Goal: Task Accomplishment & Management: Manage account settings

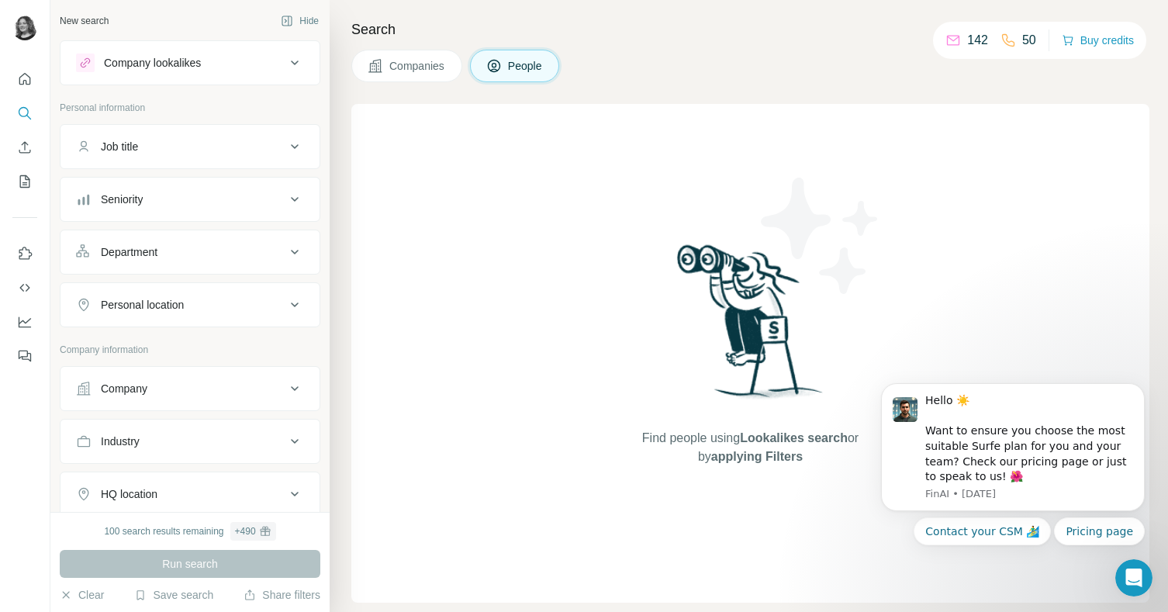
click at [980, 37] on p "142" at bounding box center [977, 40] width 21 height 19
click at [23, 83] on icon "Quick start" at bounding box center [25, 79] width 12 height 12
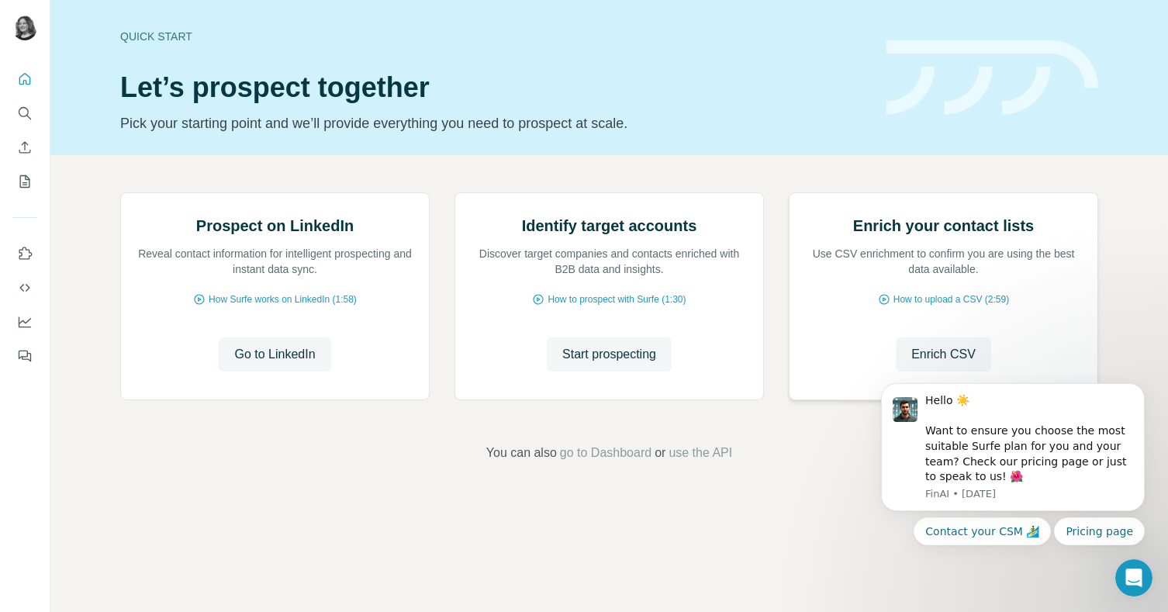
scroll to position [58, 0]
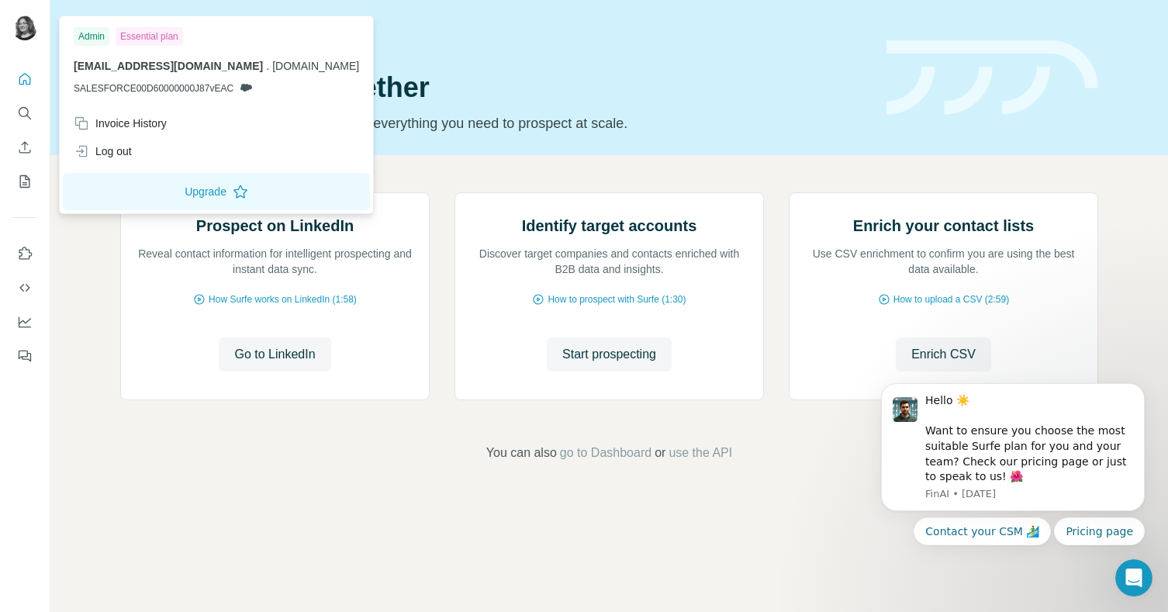
click at [24, 18] on img at bounding box center [24, 28] width 25 height 25
click at [161, 123] on div "Invoice History" at bounding box center [120, 124] width 93 height 16
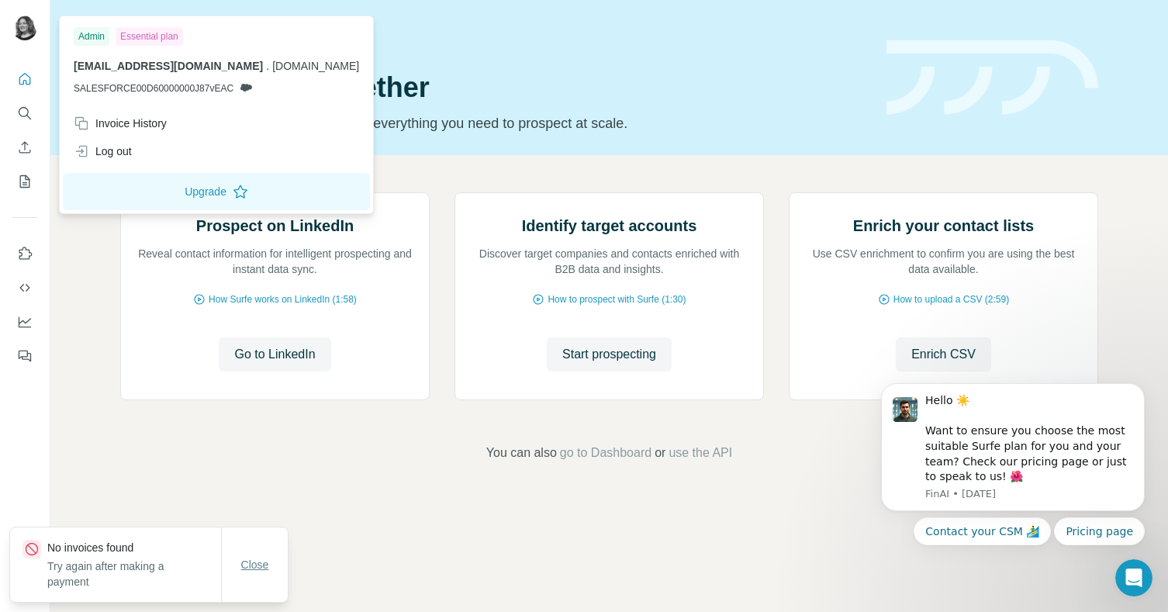
click at [270, 566] on button "Close" at bounding box center [255, 565] width 50 height 28
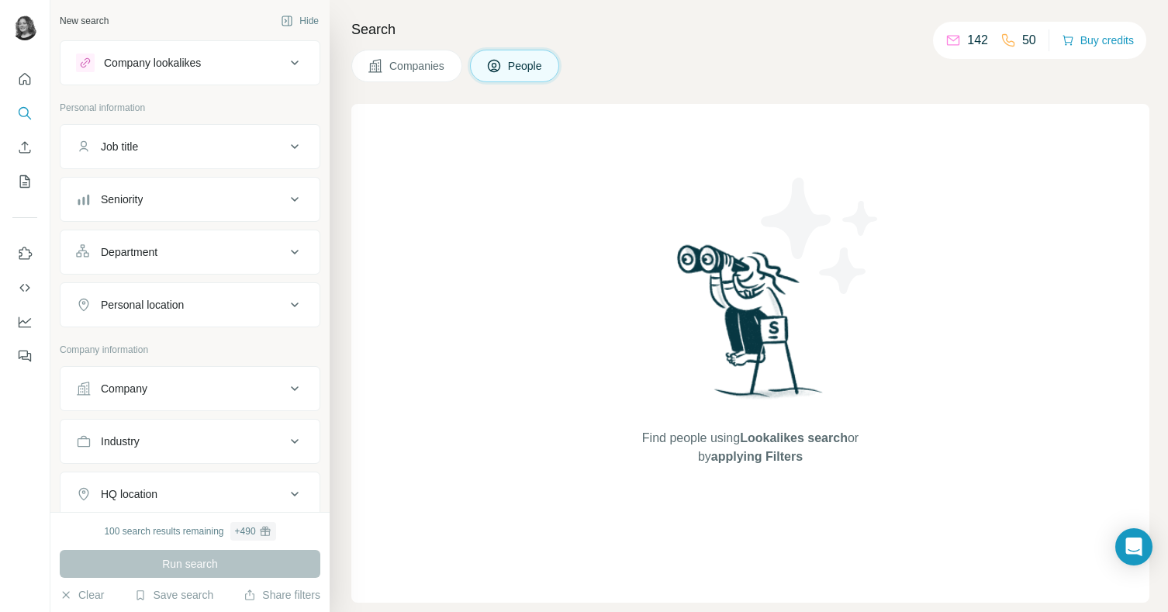
click at [31, 72] on icon "Quick start" at bounding box center [25, 79] width 16 height 16
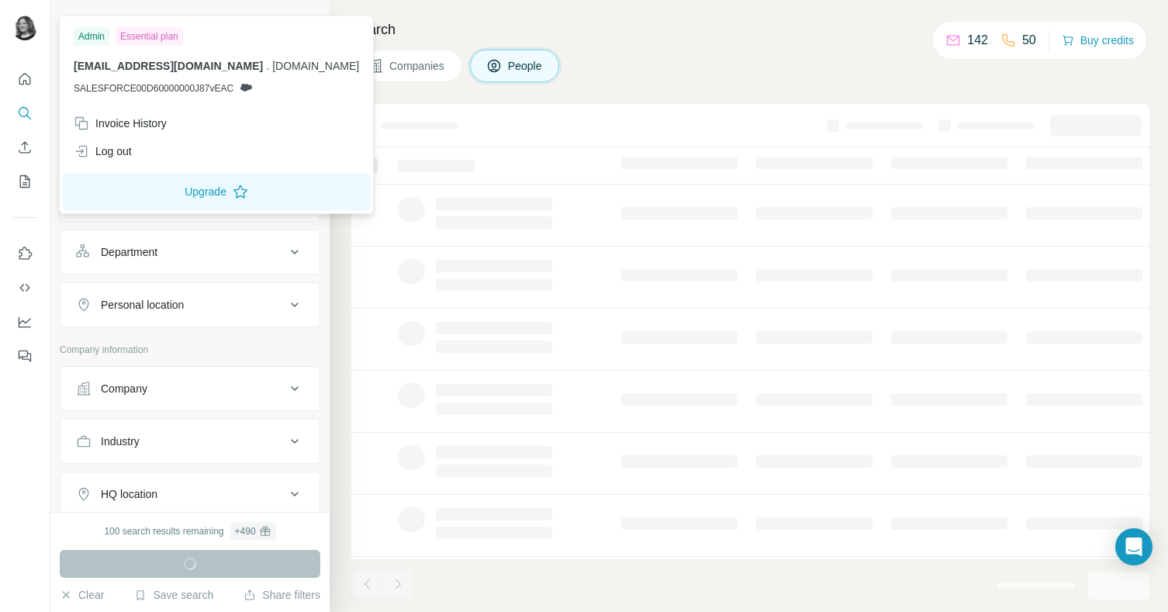
click at [21, 24] on img at bounding box center [24, 28] width 25 height 25
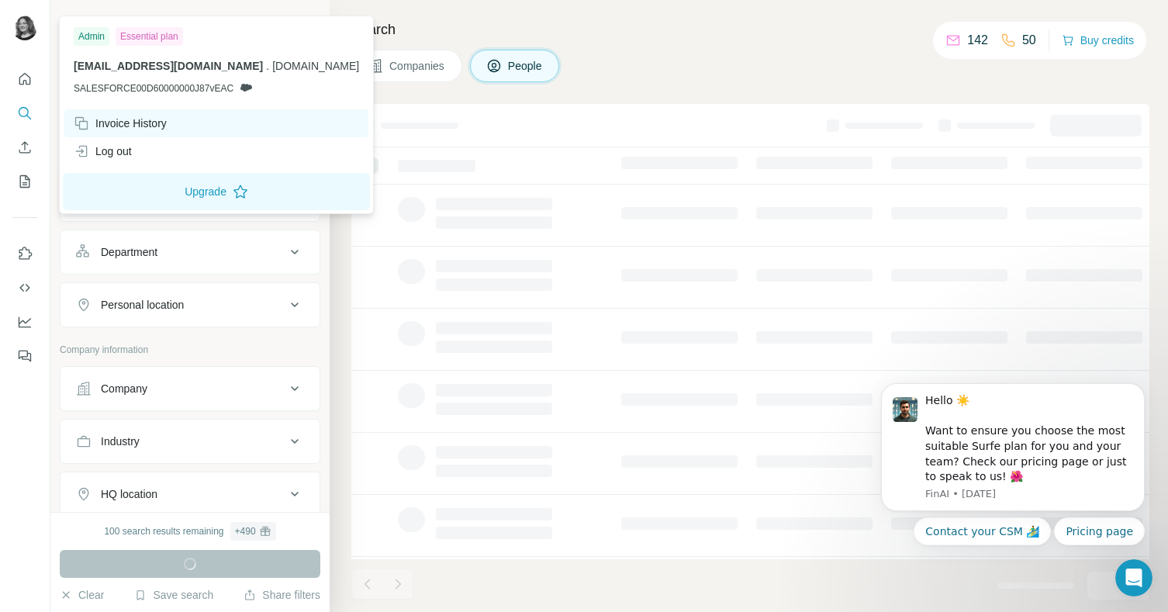
click at [147, 123] on div "Invoice History" at bounding box center [120, 124] width 93 height 16
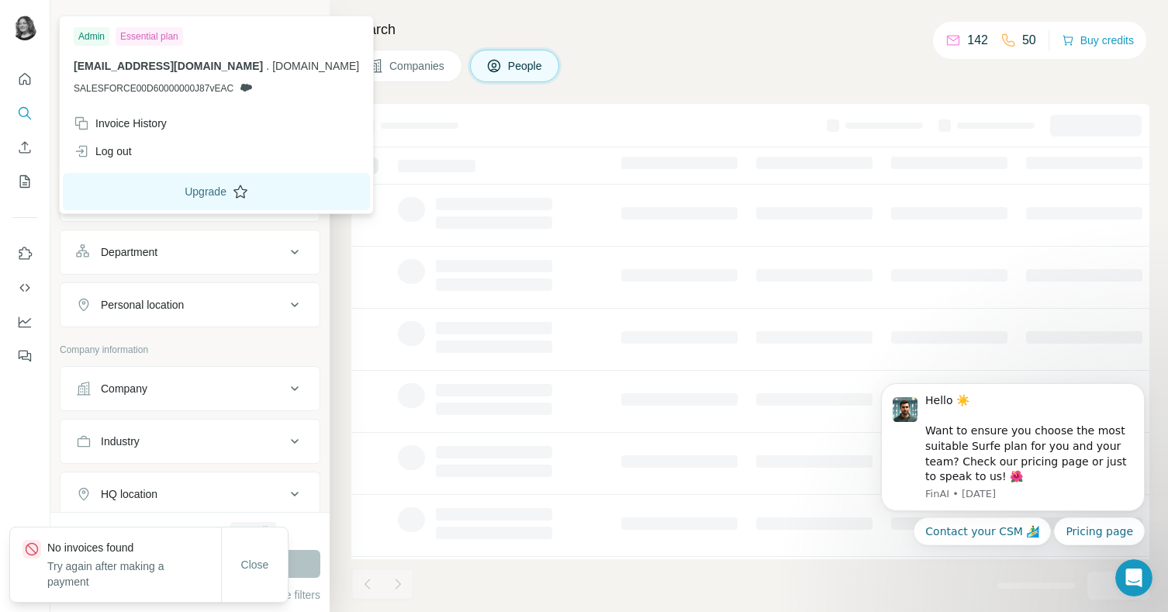
click at [170, 195] on button "Upgrade" at bounding box center [216, 191] width 307 height 37
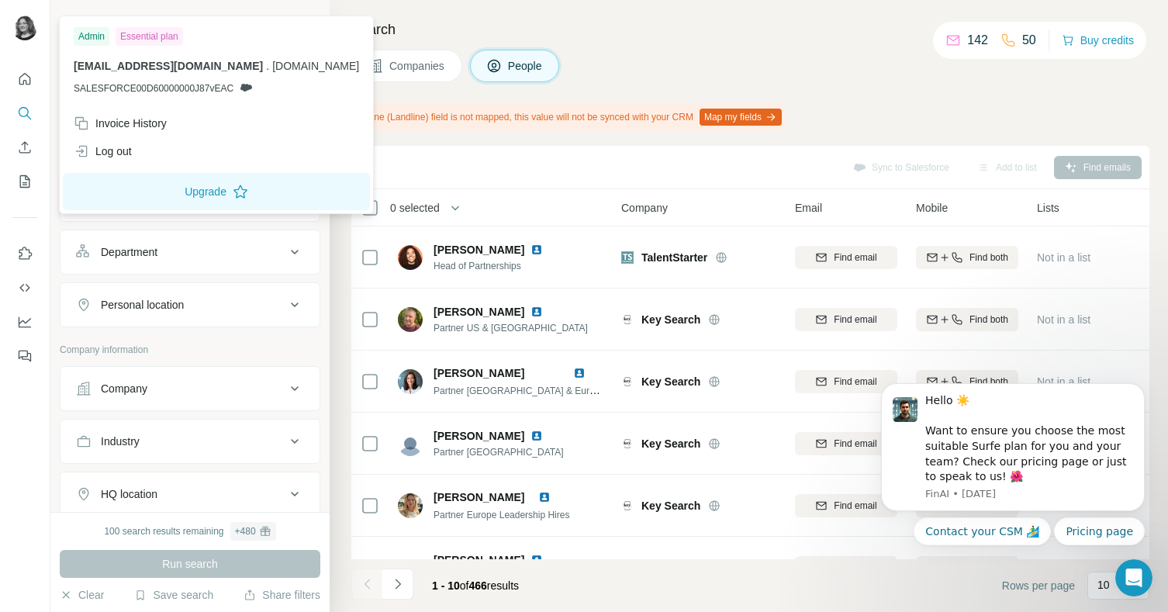
click at [721, 61] on div "Companies People" at bounding box center [750, 66] width 798 height 33
